Goal: Information Seeking & Learning: Learn about a topic

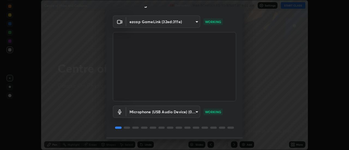
scroll to position [29, 0]
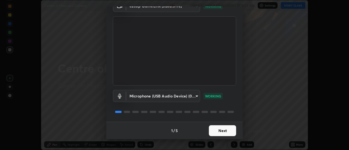
click at [213, 132] on button "Next" at bounding box center [222, 131] width 27 height 11
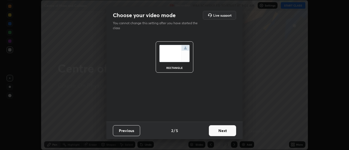
scroll to position [0, 0]
click at [214, 133] on button "Next" at bounding box center [222, 131] width 27 height 11
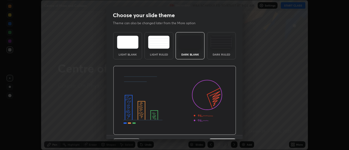
click at [215, 134] on img at bounding box center [174, 100] width 123 height 69
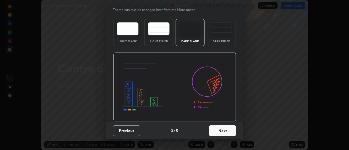
click at [213, 132] on button "Next" at bounding box center [222, 131] width 27 height 11
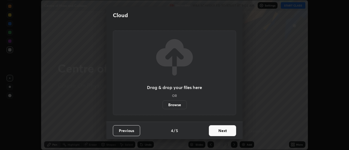
scroll to position [0, 0]
click at [213, 132] on button "Next" at bounding box center [222, 131] width 27 height 11
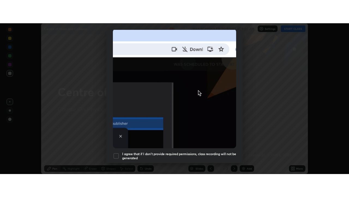
scroll to position [140, 0]
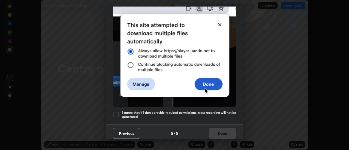
click at [117, 112] on div at bounding box center [116, 115] width 7 height 7
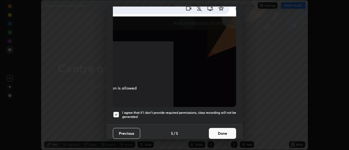
click at [209, 129] on button "Done" at bounding box center [222, 133] width 27 height 11
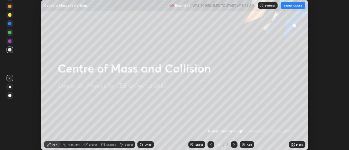
click at [294, 4] on button "START CLASS" at bounding box center [293, 5] width 25 height 7
click at [248, 147] on div "Add" at bounding box center [247, 145] width 14 height 7
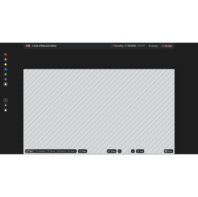
scroll to position [197, 349]
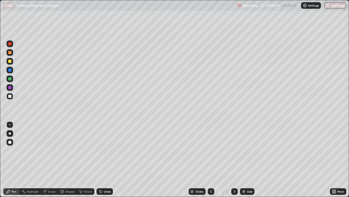
click at [11, 95] on div at bounding box center [9, 95] width 3 height 3
click at [10, 60] on div at bounding box center [9, 60] width 3 height 3
click at [10, 133] on div at bounding box center [10, 133] width 2 height 2
click at [11, 95] on div at bounding box center [9, 95] width 3 height 3
click at [10, 78] on div at bounding box center [9, 78] width 3 height 3
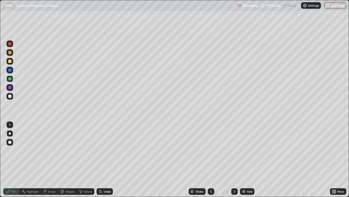
click at [243, 150] on img at bounding box center [244, 191] width 4 height 4
click at [104, 150] on div "Undo" at bounding box center [105, 191] width 16 height 7
click at [105, 150] on div "Undo" at bounding box center [107, 191] width 7 height 3
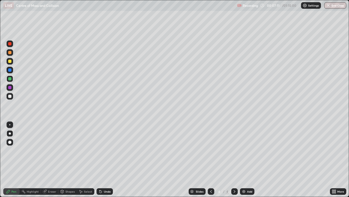
click at [11, 61] on div at bounding box center [9, 60] width 3 height 3
click at [11, 95] on div at bounding box center [9, 95] width 3 height 3
click at [10, 61] on div at bounding box center [9, 60] width 3 height 3
click at [10, 79] on div at bounding box center [9, 78] width 3 height 3
click at [8, 95] on div at bounding box center [9, 95] width 3 height 3
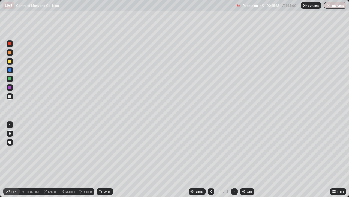
click at [108, 150] on div "Undo" at bounding box center [107, 191] width 7 height 3
click at [105, 150] on div "Undo" at bounding box center [105, 191] width 16 height 7
click at [9, 45] on div at bounding box center [9, 43] width 3 height 3
click at [246, 150] on div "Add" at bounding box center [247, 191] width 14 height 7
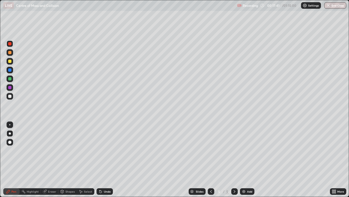
click at [8, 61] on div at bounding box center [9, 60] width 3 height 3
click at [11, 93] on div at bounding box center [10, 96] width 7 height 7
click at [10, 96] on div at bounding box center [9, 95] width 3 height 3
click at [106, 150] on div "Undo" at bounding box center [107, 191] width 7 height 3
click at [248, 150] on div "Add" at bounding box center [249, 191] width 5 height 3
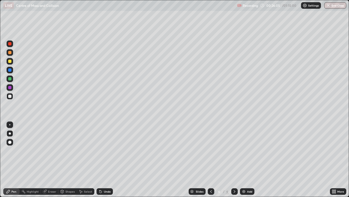
click at [107, 150] on div "Undo" at bounding box center [107, 191] width 7 height 3
click at [106, 150] on div "Undo" at bounding box center [105, 191] width 16 height 7
click at [10, 61] on div at bounding box center [9, 60] width 3 height 3
click at [105, 150] on div "Undo" at bounding box center [105, 191] width 16 height 7
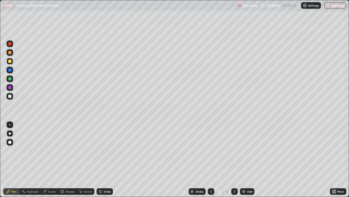
click at [104, 150] on div "Undo" at bounding box center [105, 191] width 16 height 7
click at [104, 150] on div "Undo" at bounding box center [107, 191] width 7 height 3
click at [105, 150] on div "Undo" at bounding box center [105, 191] width 16 height 7
click at [106, 150] on div "Undo" at bounding box center [105, 191] width 16 height 7
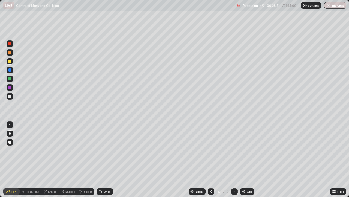
click at [105, 150] on div "Undo" at bounding box center [105, 191] width 16 height 7
click at [107, 150] on div "Undo" at bounding box center [107, 191] width 7 height 3
click at [107, 150] on div "Undo" at bounding box center [105, 191] width 16 height 7
click at [248, 150] on div "Add" at bounding box center [249, 191] width 5 height 3
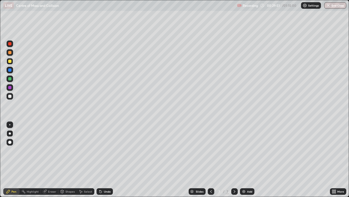
click at [11, 96] on div at bounding box center [9, 95] width 3 height 3
click at [106, 150] on div "Undo" at bounding box center [107, 191] width 7 height 3
click at [105, 150] on div "Undo" at bounding box center [107, 191] width 7 height 3
click at [246, 150] on div "Add" at bounding box center [247, 191] width 14 height 7
click at [8, 61] on div at bounding box center [9, 60] width 3 height 3
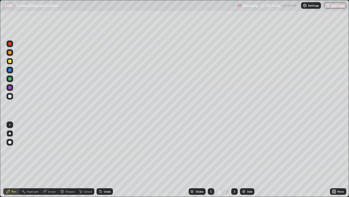
click at [10, 44] on div at bounding box center [9, 43] width 3 height 3
click at [10, 61] on div at bounding box center [9, 60] width 3 height 3
click at [53, 150] on div "Eraser" at bounding box center [52, 191] width 8 height 3
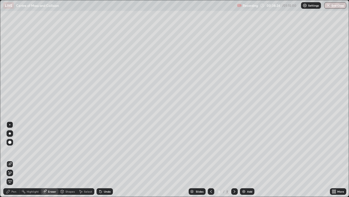
click at [245, 150] on img at bounding box center [244, 191] width 4 height 4
click at [10, 142] on div at bounding box center [9, 141] width 3 height 3
click at [10, 124] on div at bounding box center [9, 124] width 1 height 1
click at [13, 150] on div "Pen" at bounding box center [11, 191] width 16 height 7
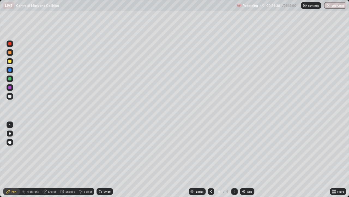
click at [10, 79] on div at bounding box center [9, 78] width 3 height 3
click at [10, 60] on div at bounding box center [9, 60] width 3 height 3
click at [10, 96] on div at bounding box center [9, 95] width 3 height 3
click at [54, 150] on div "Eraser" at bounding box center [52, 191] width 8 height 3
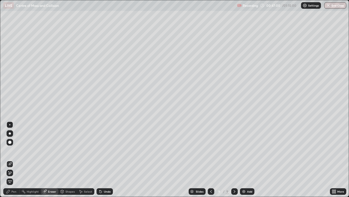
click at [10, 150] on icon at bounding box center [10, 164] width 4 height 4
click at [14, 150] on div "Pen" at bounding box center [13, 191] width 5 height 3
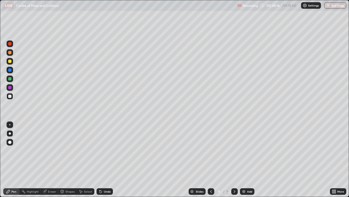
click at [11, 61] on div at bounding box center [9, 60] width 3 height 3
click at [11, 95] on div at bounding box center [9, 95] width 3 height 3
click at [244, 150] on div "Add" at bounding box center [247, 191] width 14 height 7
click at [10, 61] on div at bounding box center [9, 60] width 3 height 3
click at [10, 95] on div at bounding box center [9, 95] width 3 height 3
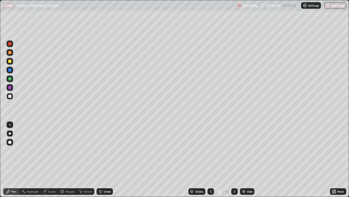
click at [249, 150] on div "Add" at bounding box center [249, 191] width 5 height 3
click at [107, 150] on div "Undo" at bounding box center [105, 191] width 16 height 7
click at [108, 150] on div "Undo" at bounding box center [107, 191] width 7 height 3
click at [245, 150] on img at bounding box center [244, 191] width 4 height 4
click at [11, 61] on div at bounding box center [9, 60] width 3 height 3
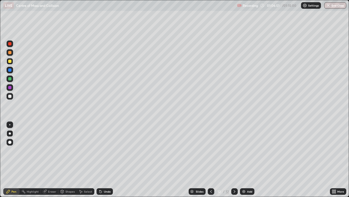
click at [11, 97] on div at bounding box center [9, 95] width 3 height 3
click at [249, 150] on div "Add" at bounding box center [249, 191] width 5 height 3
click at [335, 7] on button "End Class" at bounding box center [336, 5] width 22 height 7
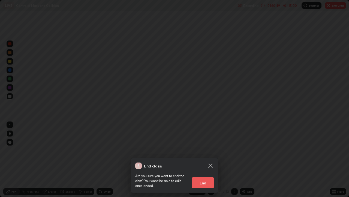
click at [207, 150] on button "End" at bounding box center [203, 182] width 22 height 11
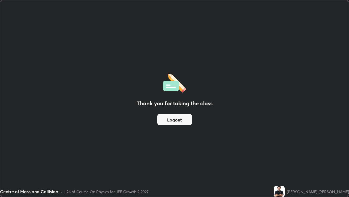
click at [173, 117] on button "Logout" at bounding box center [174, 119] width 35 height 11
